Goal: Task Accomplishment & Management: Manage account settings

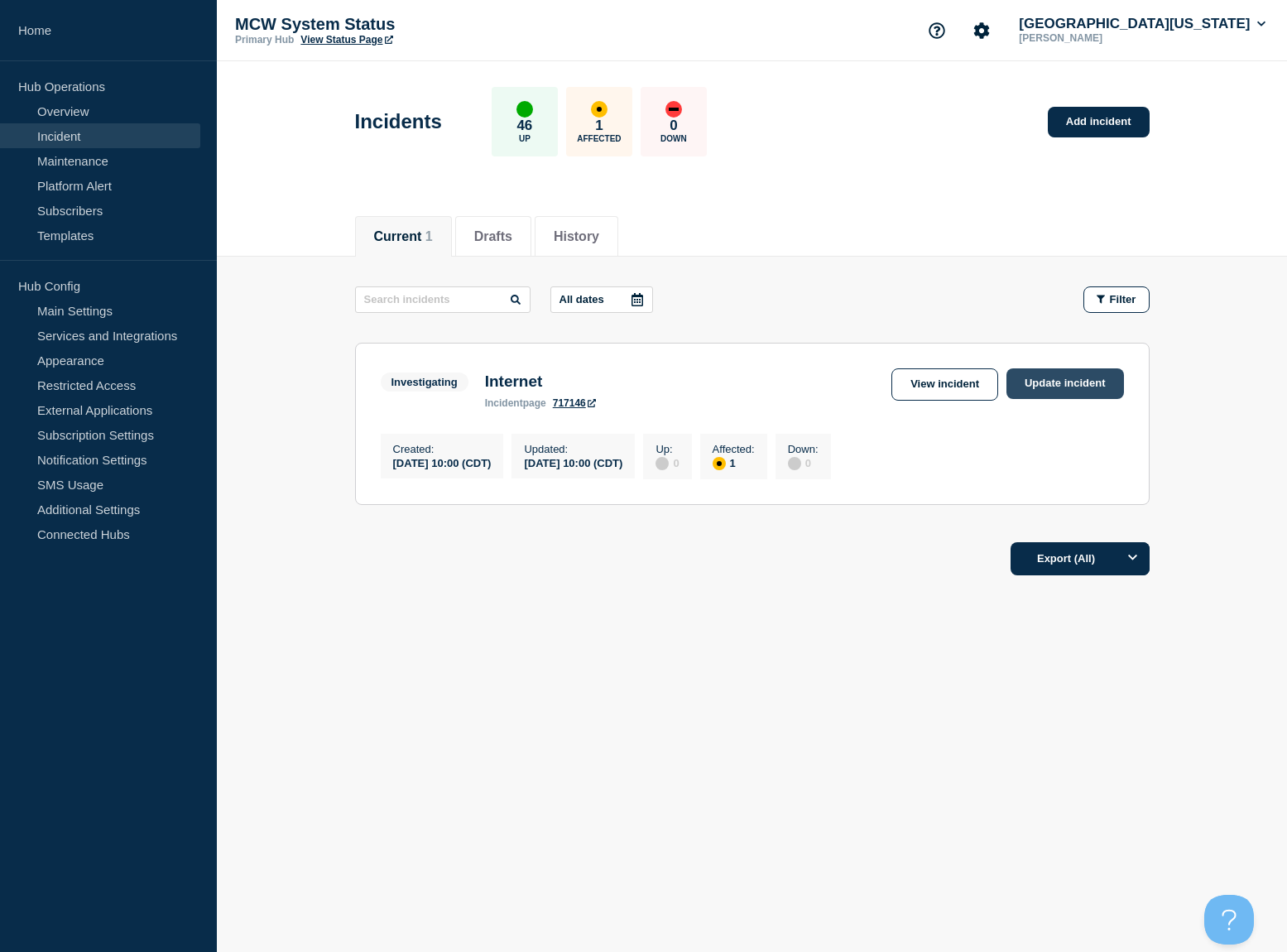
click at [1032, 385] on link "Update incident" at bounding box center [1065, 384] width 118 height 30
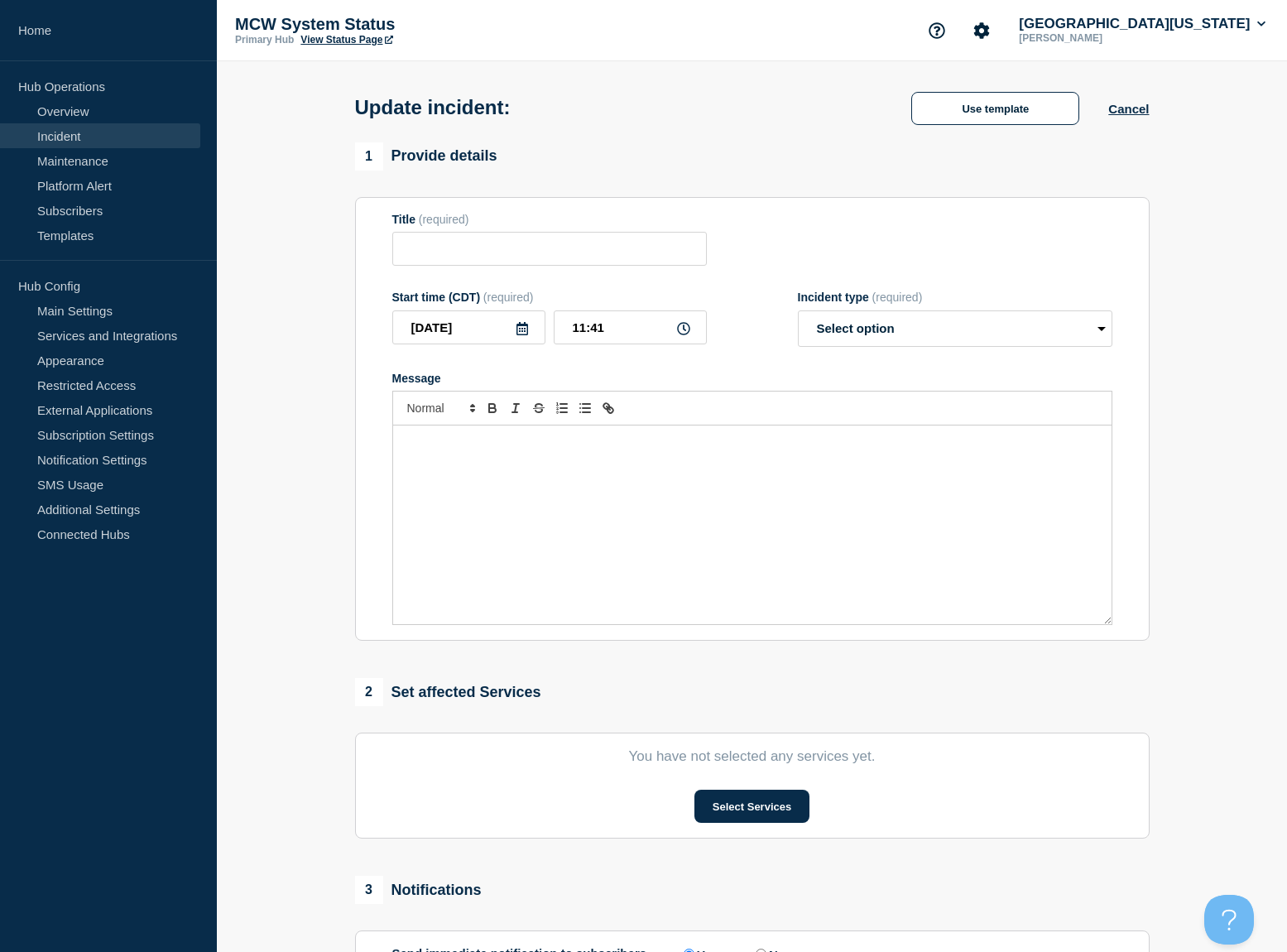
type input "Internet"
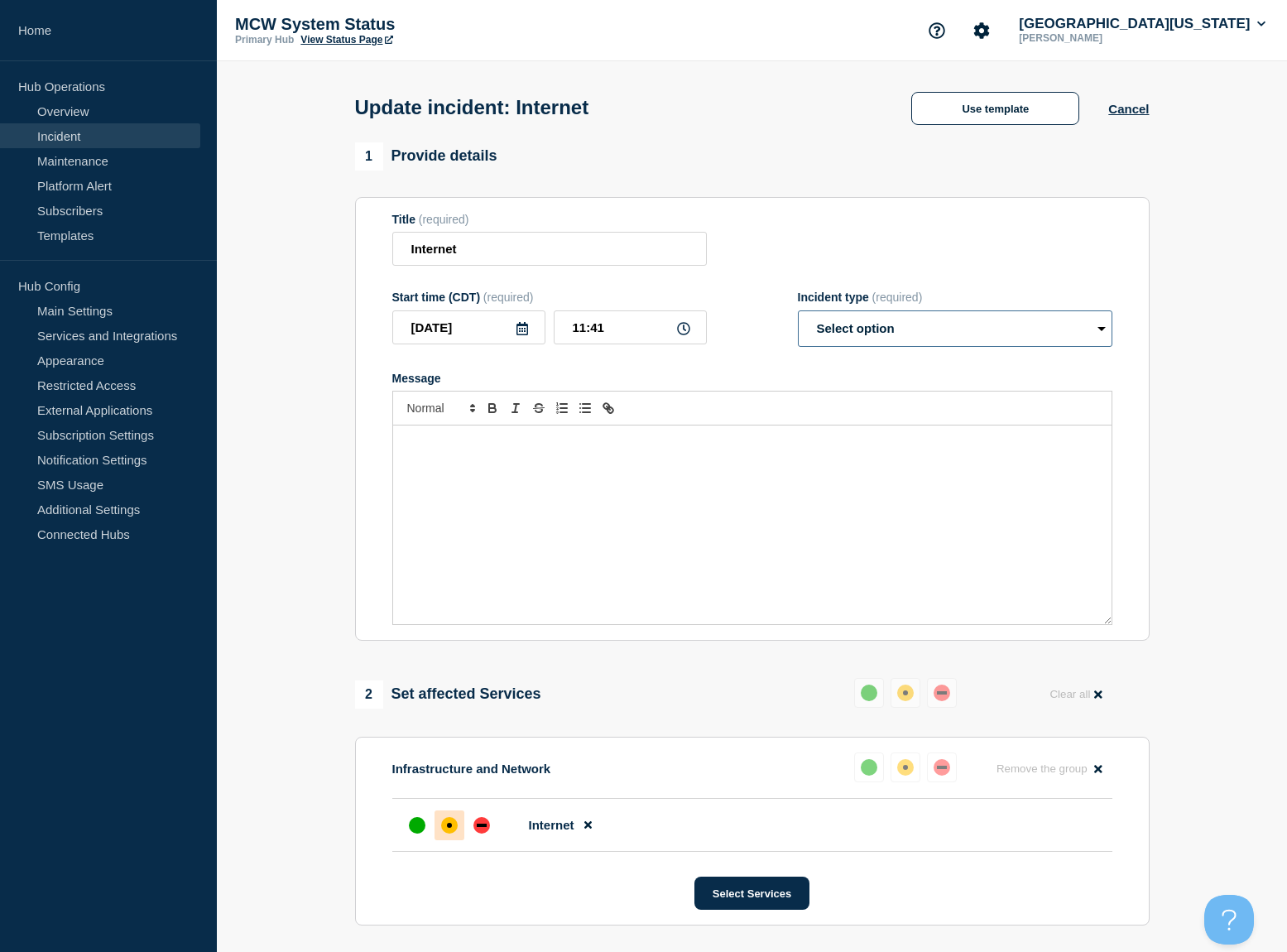
select select "identified"
click at [545, 474] on div "Message" at bounding box center [753, 524] width 719 height 199
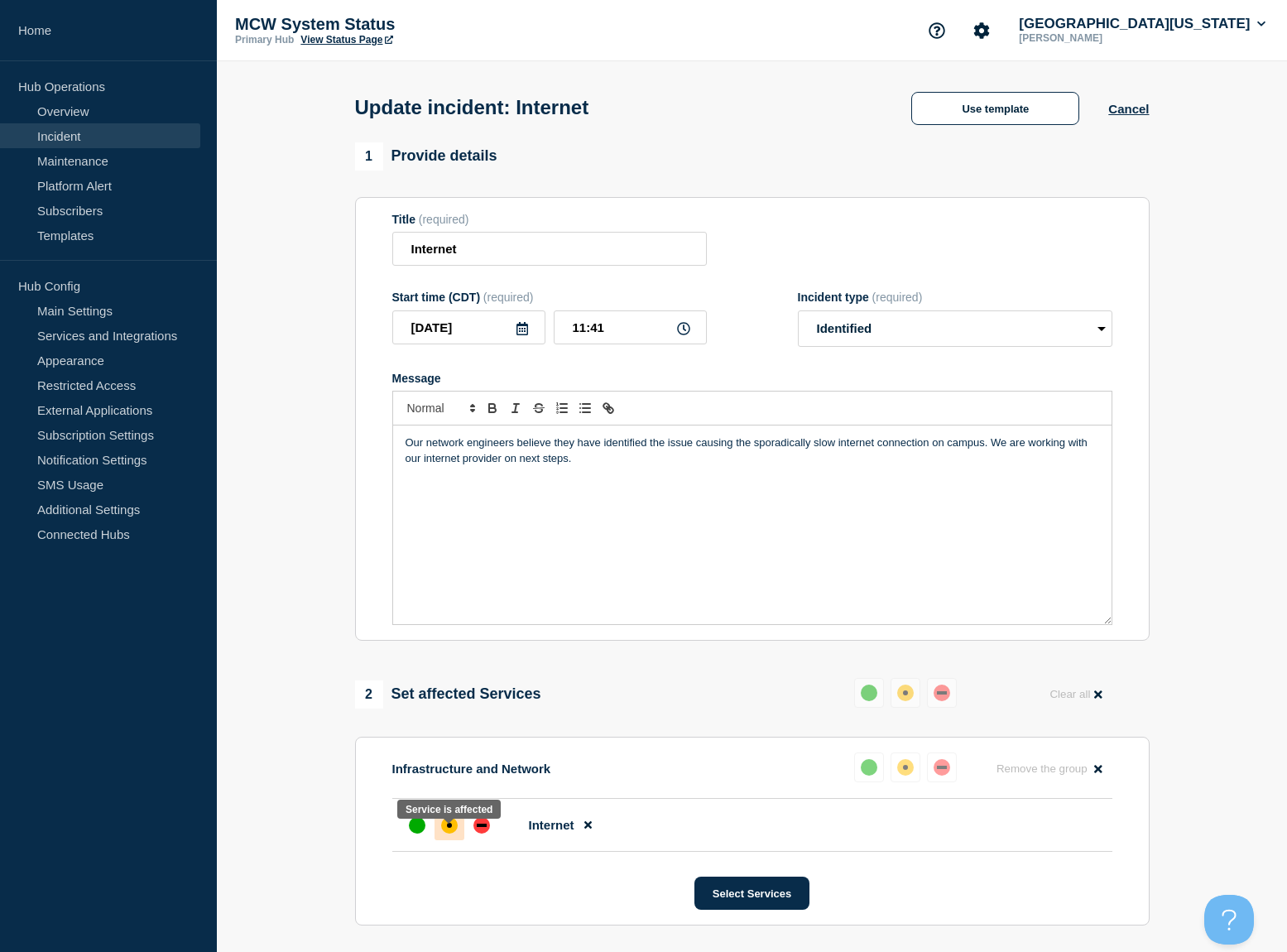
click at [449, 830] on div "affected" at bounding box center [450, 825] width 17 height 17
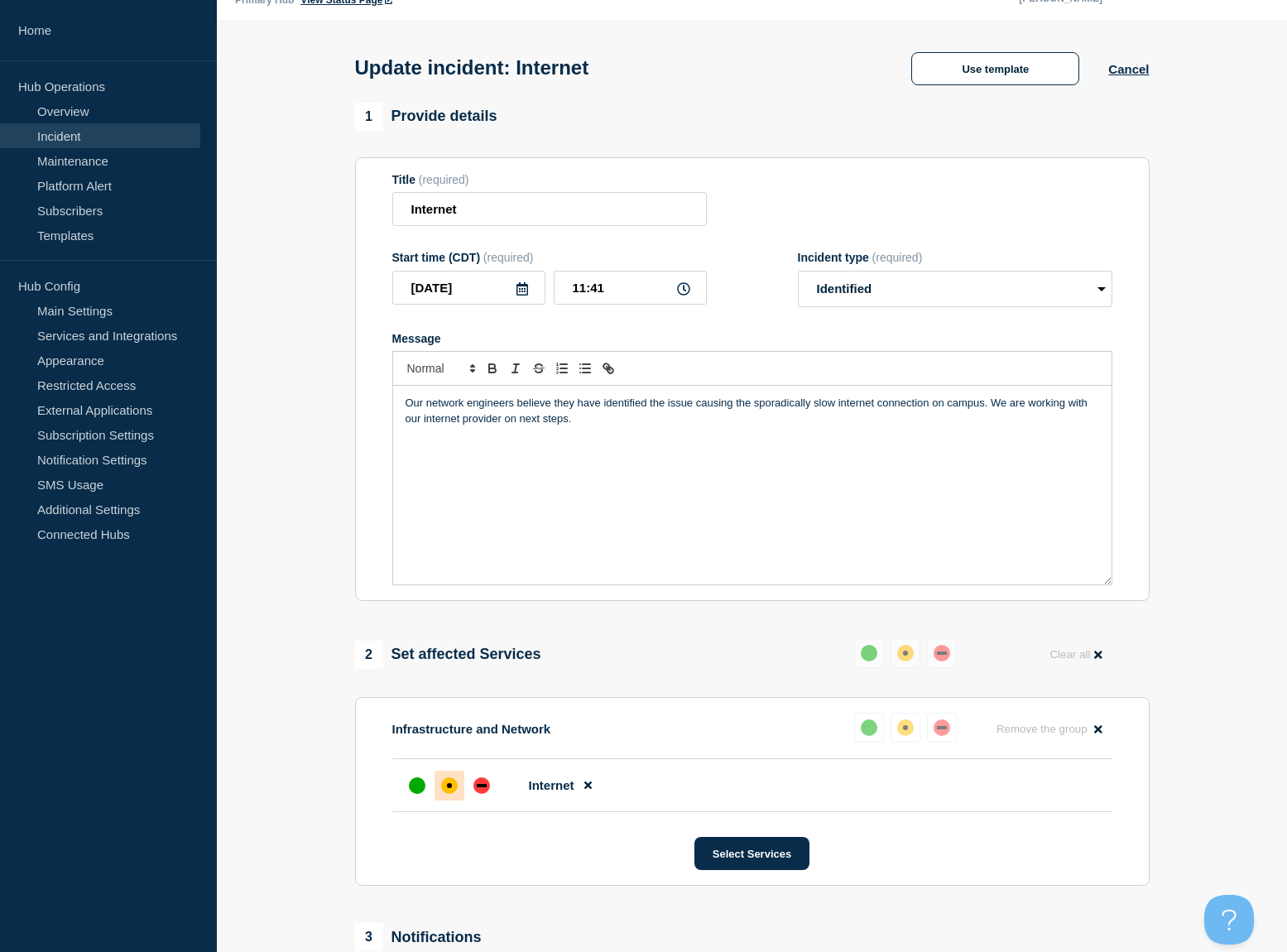
scroll to position [40, 0]
click at [495, 214] on input "Internet" at bounding box center [550, 209] width 315 height 34
click at [945, 417] on p "Our network engineers believe they have identified the issue causing the sporad…" at bounding box center [753, 410] width 693 height 30
click at [603, 441] on div "Our network engineers believe they have identified the issue causing the sporad…" at bounding box center [753, 484] width 719 height 199
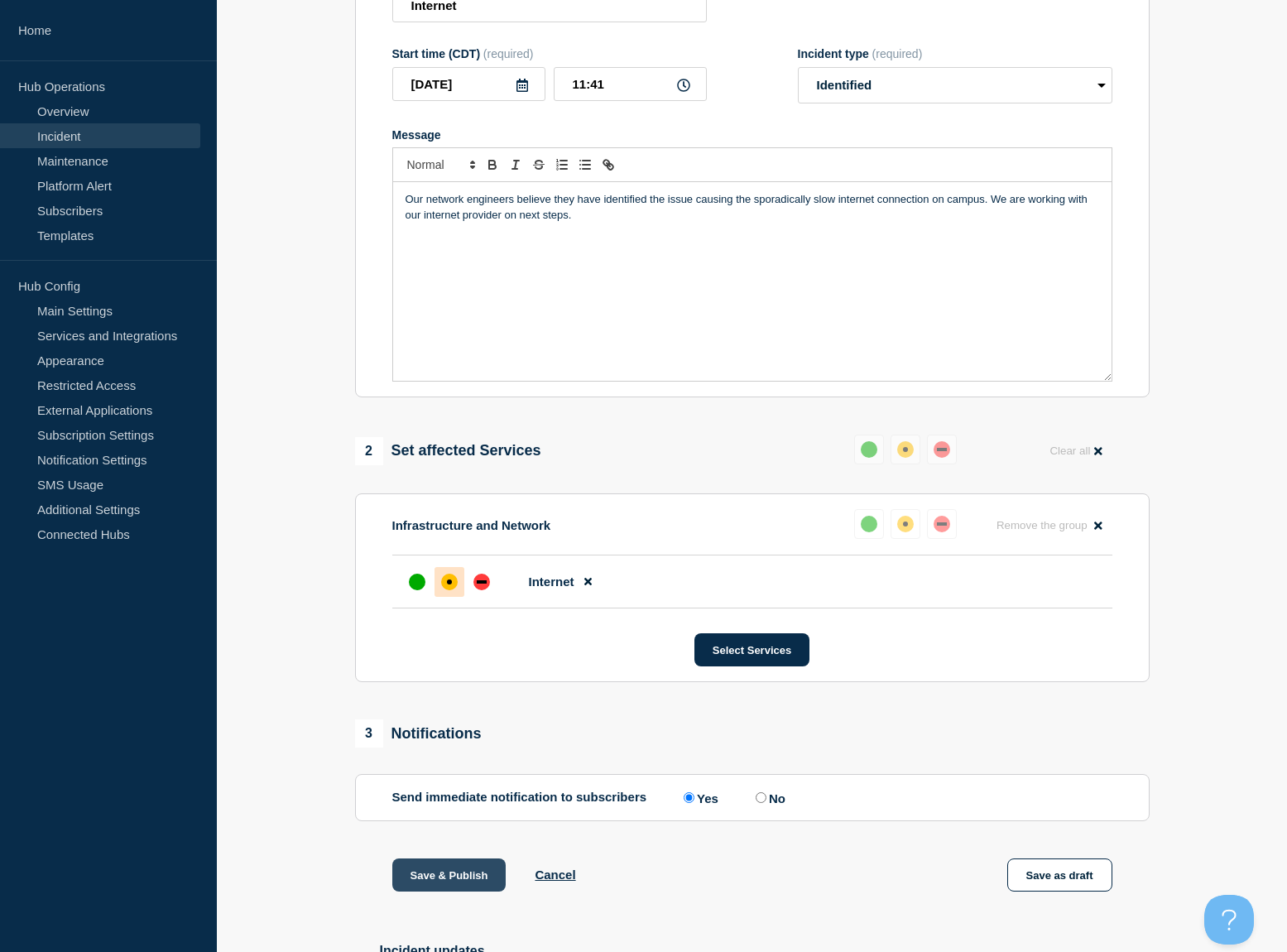
scroll to position [247, 0]
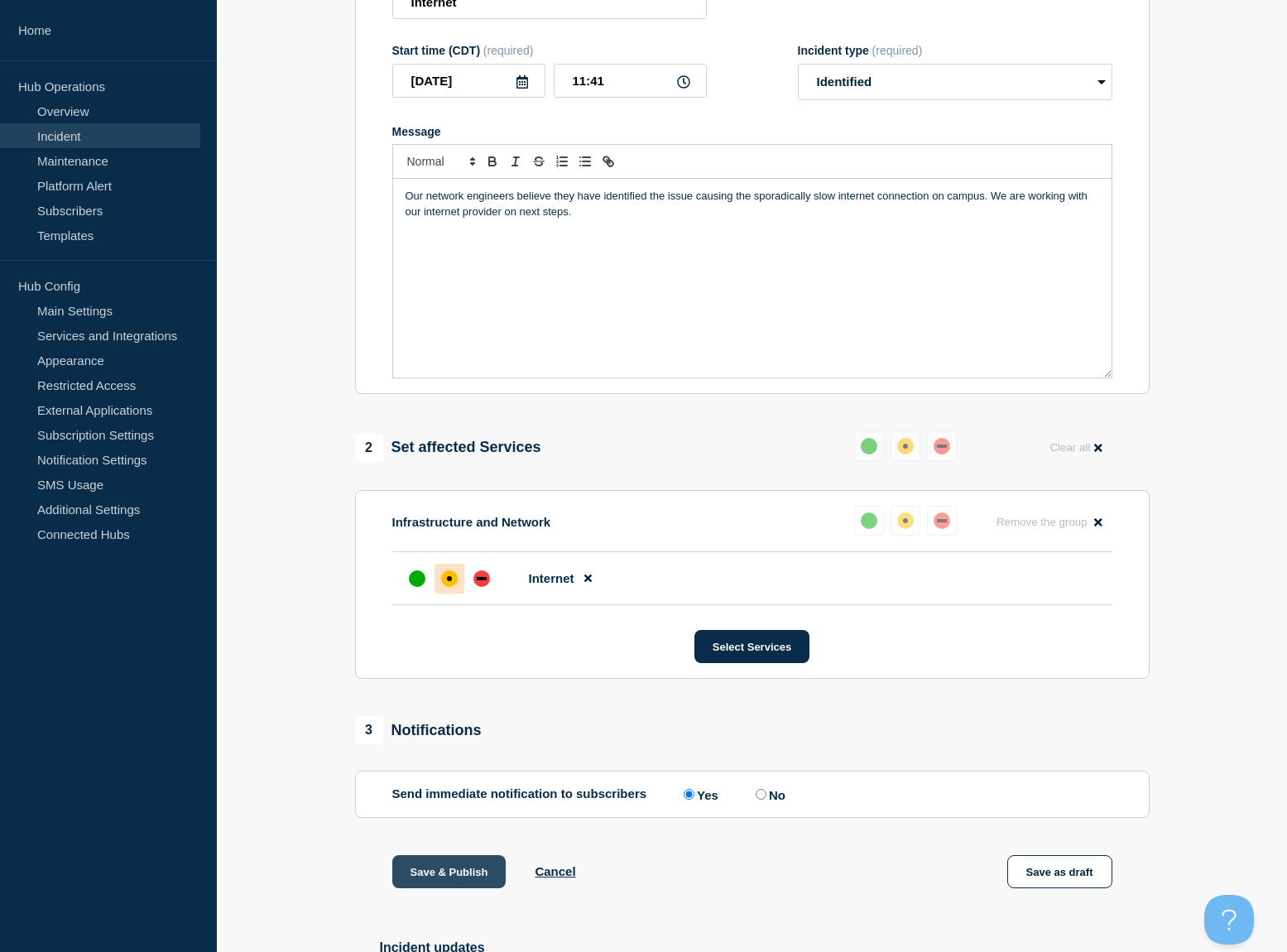
click at [430, 830] on button "Save & Publish" at bounding box center [449, 871] width 114 height 33
